Goal: Transaction & Acquisition: Purchase product/service

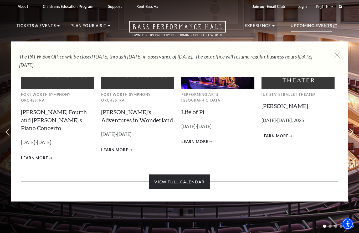
click at [198, 175] on link "View Full Calendar" at bounding box center [179, 182] width 61 height 15
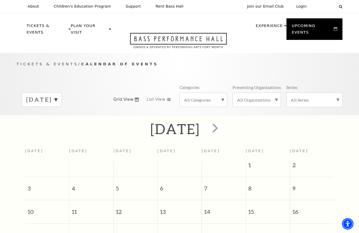
click at [57, 96] on label "August 2025" at bounding box center [41, 100] width 31 height 8
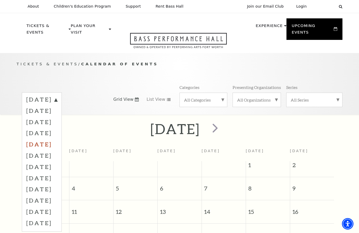
click at [37, 139] on label "December 2025" at bounding box center [41, 144] width 31 height 11
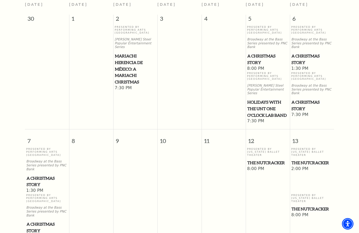
scroll to position [146, 0]
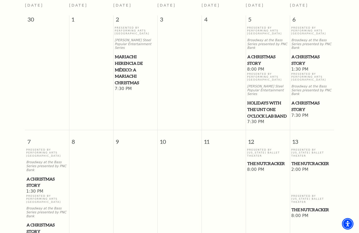
click at [306, 54] on span "A Christmas Story" at bounding box center [311, 60] width 41 height 13
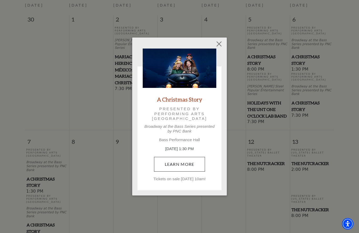
click at [180, 164] on link "Learn More" at bounding box center [179, 164] width 51 height 15
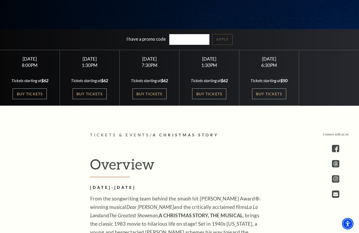
scroll to position [155, 0]
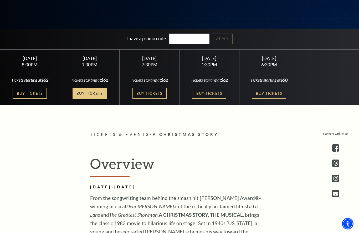
click at [99, 99] on link "Buy Tickets" at bounding box center [90, 93] width 34 height 11
